Goal: Information Seeking & Learning: Learn about a topic

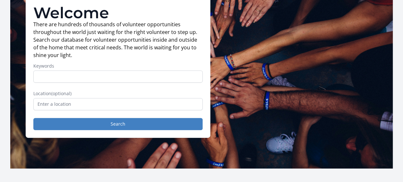
scroll to position [64, 0]
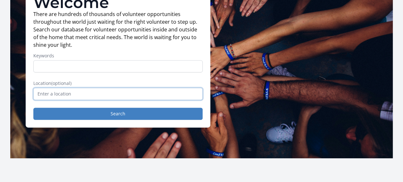
click at [110, 96] on input "text" at bounding box center [117, 94] width 169 height 12
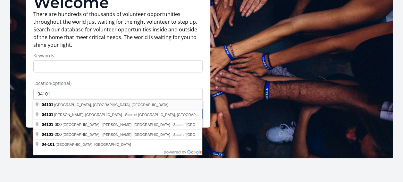
type input "[GEOGRAPHIC_DATA], [GEOGRAPHIC_DATA]"
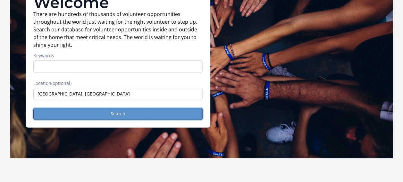
click at [106, 114] on button "Search" at bounding box center [117, 114] width 169 height 12
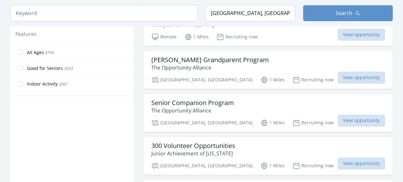
scroll to position [384, 0]
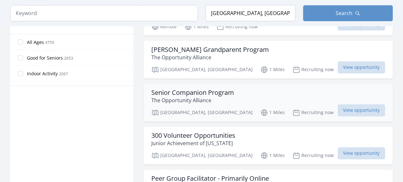
click at [207, 89] on h3 "Senior Companion Program" at bounding box center [192, 93] width 83 height 8
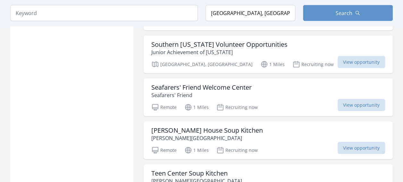
scroll to position [673, 0]
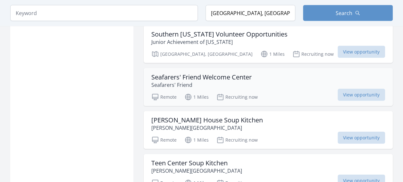
click at [220, 73] on h3 "Seafarers' Friend Welcome Center" at bounding box center [201, 77] width 100 height 8
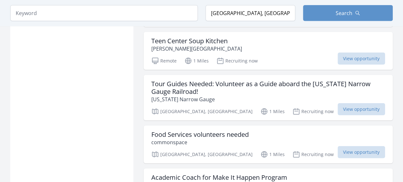
scroll to position [801, 0]
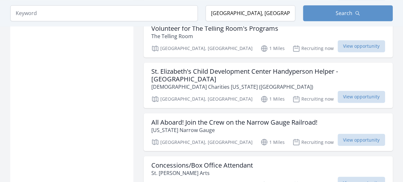
scroll to position [1730, 0]
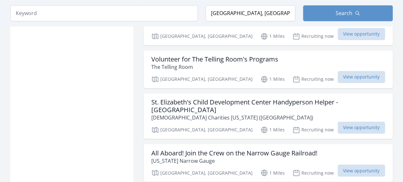
scroll to position [1442, 0]
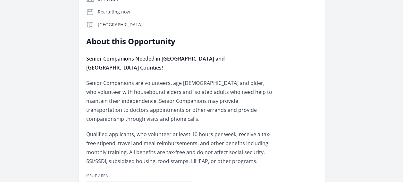
scroll to position [160, 0]
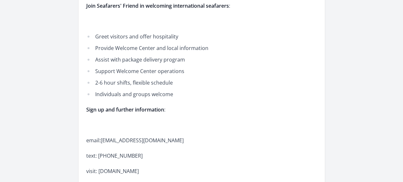
scroll to position [224, 0]
